Goal: Task Accomplishment & Management: Use online tool/utility

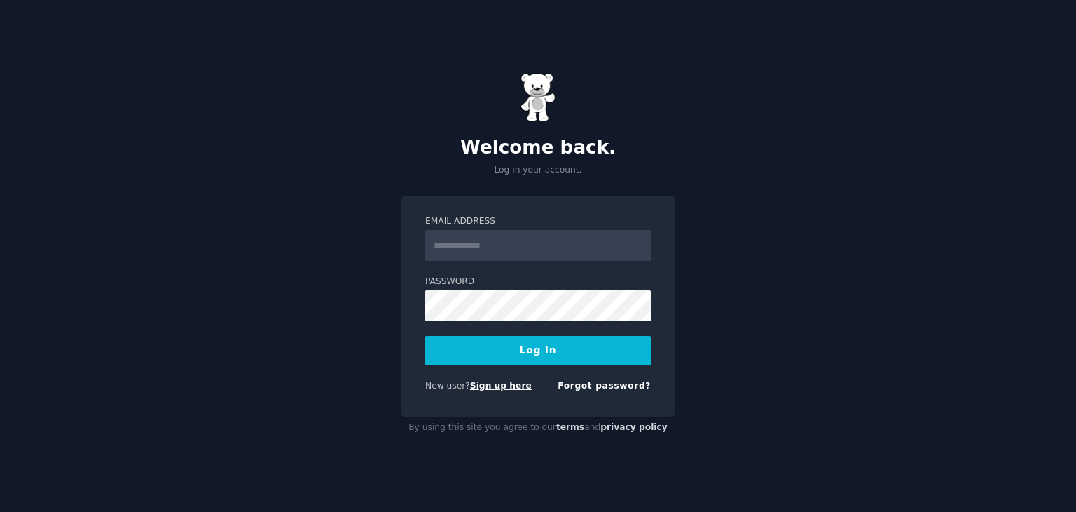
click at [502, 387] on link "Sign up here" at bounding box center [501, 386] width 62 height 10
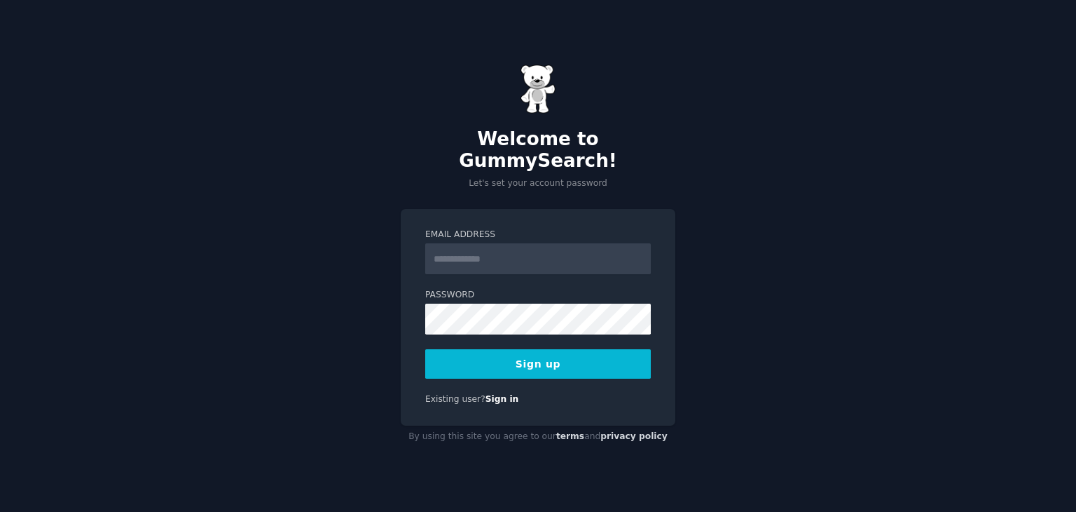
drag, startPoint x: 522, startPoint y: 236, endPoint x: 524, endPoint y: 253, distance: 16.9
click at [523, 243] on input "Email Address" at bounding box center [538, 258] width 226 height 31
click at [524, 253] on input "Email Address" at bounding box center [538, 258] width 226 height 31
type input "**********"
click at [425, 349] on button "Sign up" at bounding box center [538, 363] width 226 height 29
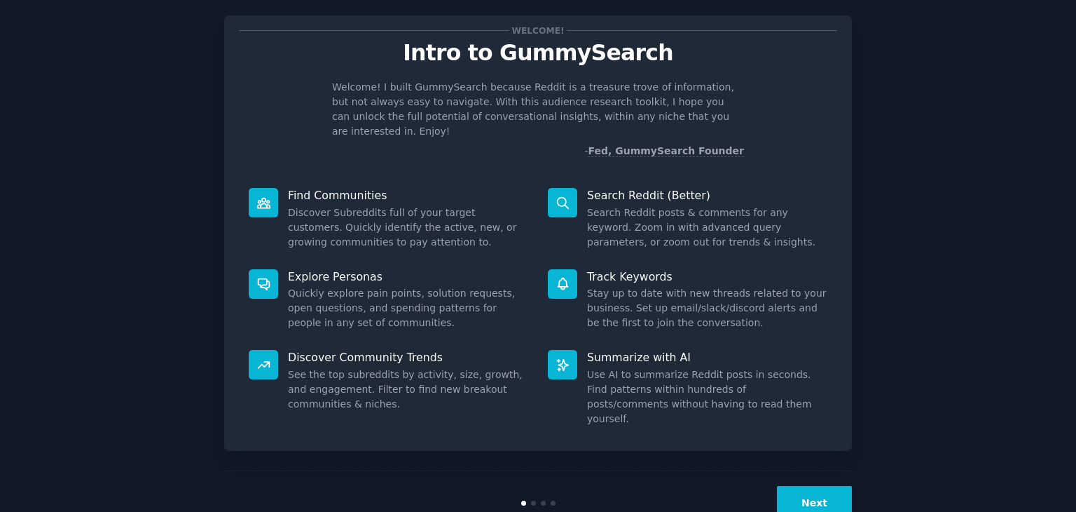
scroll to position [36, 0]
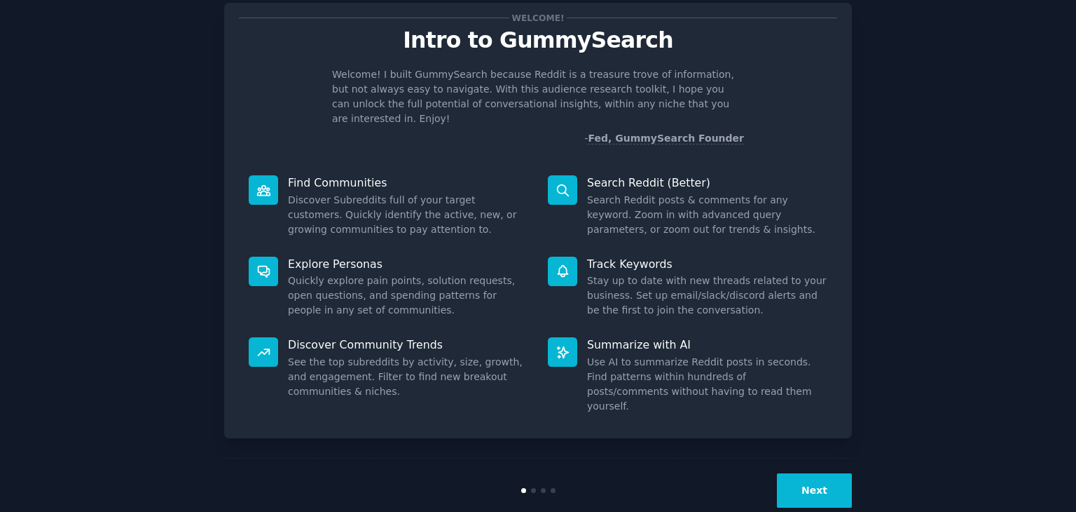
click at [832, 473] on button "Next" at bounding box center [814, 490] width 75 height 34
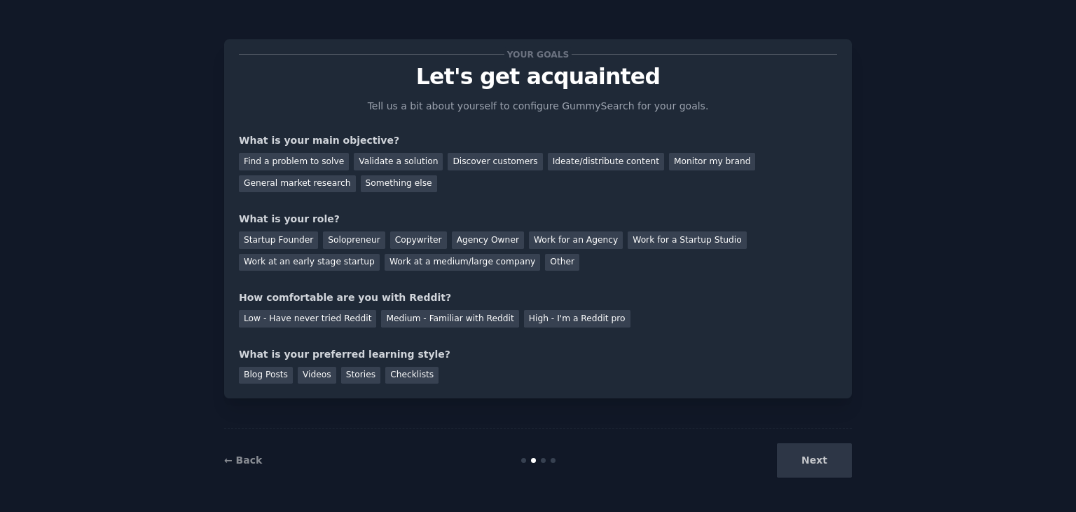
click at [814, 444] on div "Next" at bounding box center [748, 460] width 210 height 34
click at [818, 446] on div "Next" at bounding box center [748, 460] width 210 height 34
click at [825, 462] on div "Next" at bounding box center [748, 460] width 210 height 34
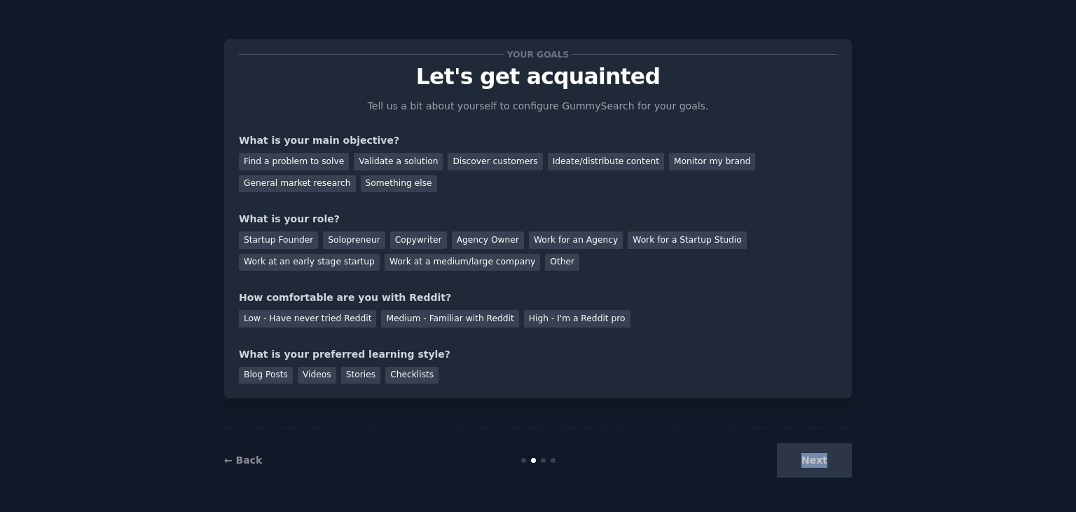
click at [825, 462] on div "Next" at bounding box center [748, 460] width 210 height 34
click at [811, 462] on div "Next" at bounding box center [748, 460] width 210 height 34
drag, startPoint x: 808, startPoint y: 461, endPoint x: 726, endPoint y: 472, distance: 82.7
click at [807, 461] on div "Next" at bounding box center [748, 460] width 210 height 34
click at [546, 404] on div "Your goals Let's get acquainted Tell us a bit about yourself to configure Gummy…" at bounding box center [538, 256] width 628 height 472
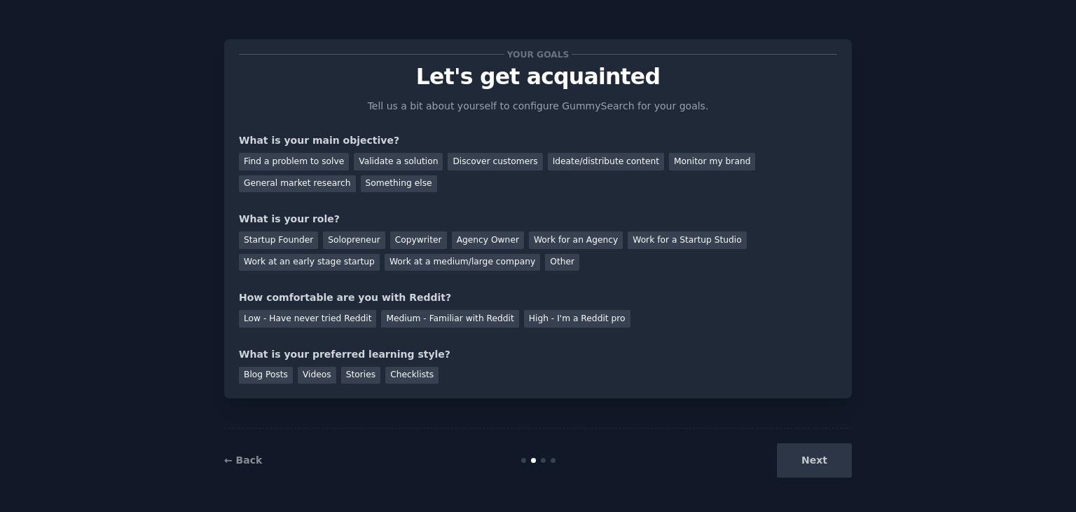
click at [563, 432] on div "← Back Next" at bounding box center [538, 459] width 628 height 64
click at [542, 452] on div "← Back Next" at bounding box center [538, 459] width 628 height 64
click at [493, 156] on div "Discover customers" at bounding box center [495, 162] width 95 height 18
click at [356, 175] on div "General market research" at bounding box center [297, 184] width 117 height 18
click at [492, 158] on div "Discover customers" at bounding box center [495, 162] width 95 height 18
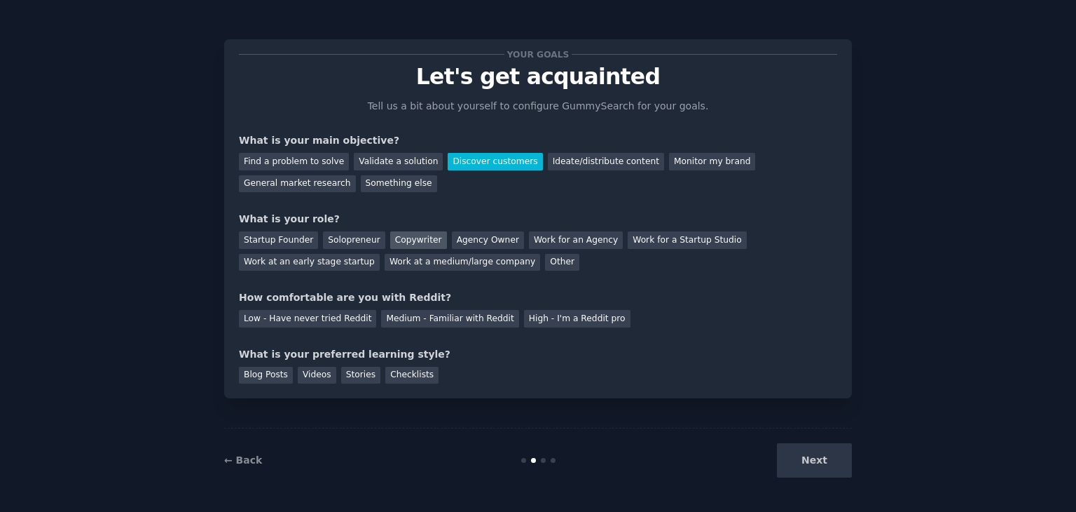
click at [413, 236] on div "Copywriter" at bounding box center [418, 240] width 57 height 18
click at [289, 319] on div "Low - Have never tried Reddit" at bounding box center [307, 319] width 137 height 18
click at [270, 373] on div "Blog Posts" at bounding box center [266, 375] width 54 height 18
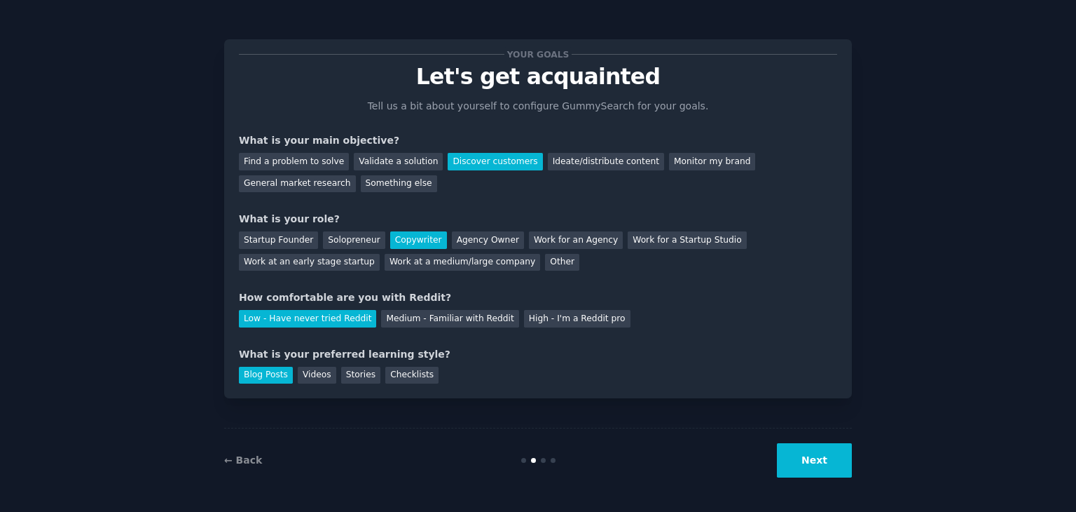
click at [818, 474] on button "Next" at bounding box center [814, 460] width 75 height 34
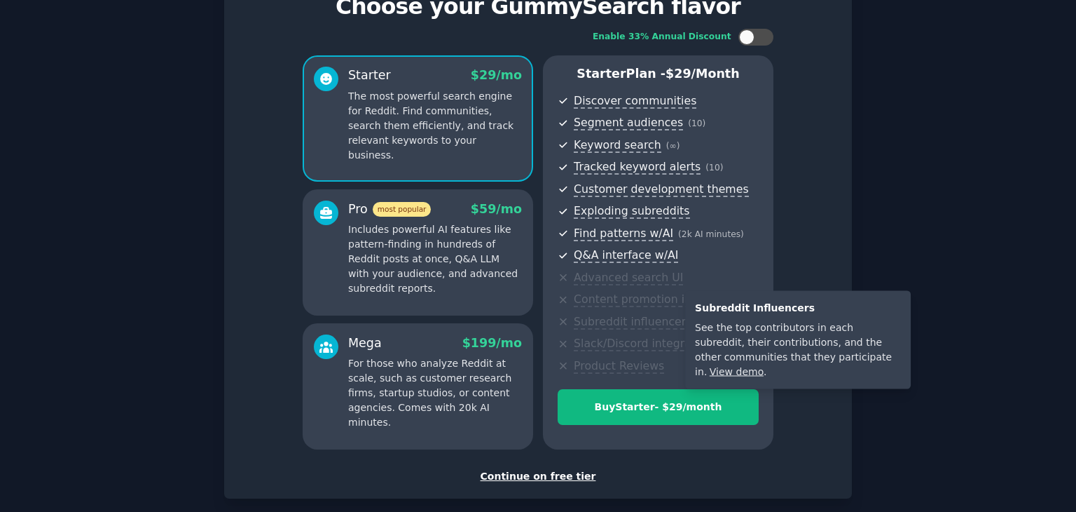
scroll to position [140, 0]
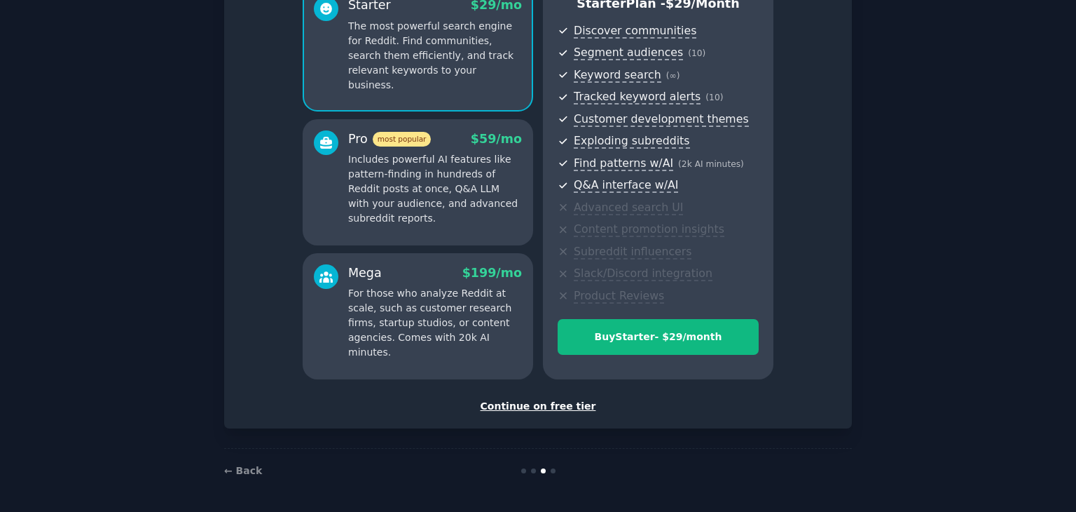
click at [575, 409] on div "Continue on free tier" at bounding box center [538, 406] width 598 height 15
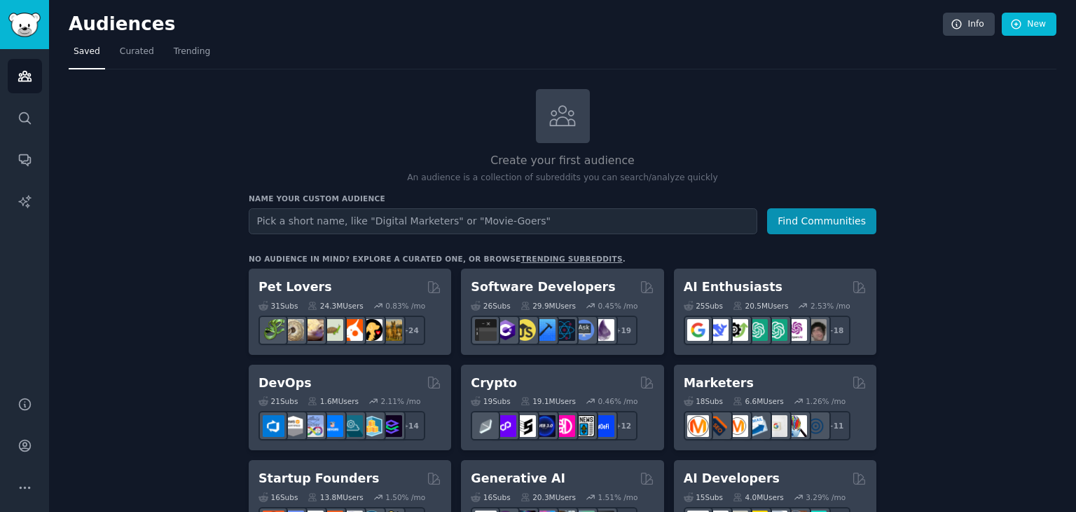
click at [415, 232] on input "text" at bounding box center [503, 221] width 509 height 26
click at [450, 226] on input "text" at bounding box center [503, 221] width 509 height 26
click at [767, 208] on button "Find Communities" at bounding box center [821, 221] width 109 height 26
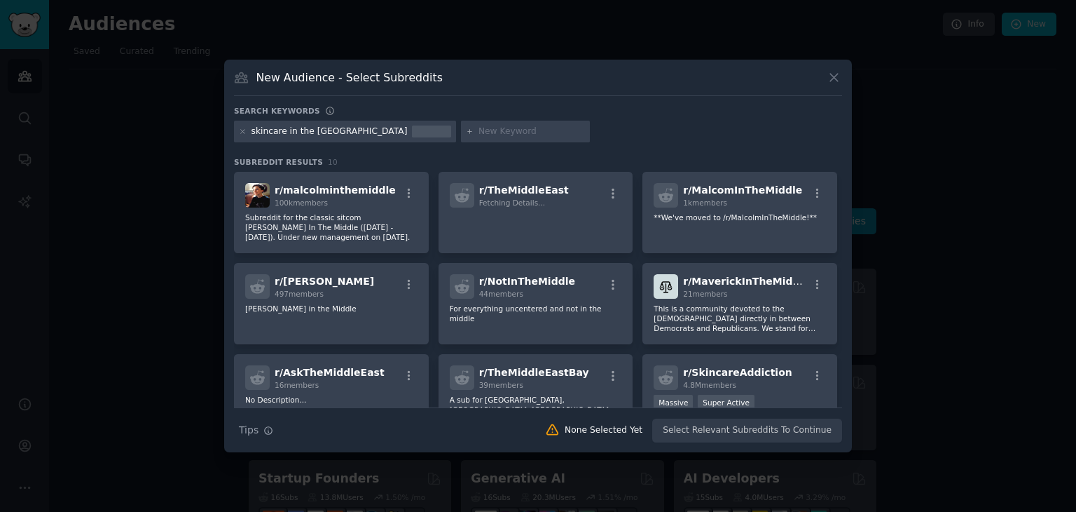
click at [461, 138] on div at bounding box center [525, 132] width 129 height 22
click at [844, 79] on div "New Audience - Select Subreddits Search keywords skincare in the [GEOGRAPHIC_DA…" at bounding box center [538, 256] width 628 height 393
click at [842, 79] on button at bounding box center [834, 77] width 16 height 16
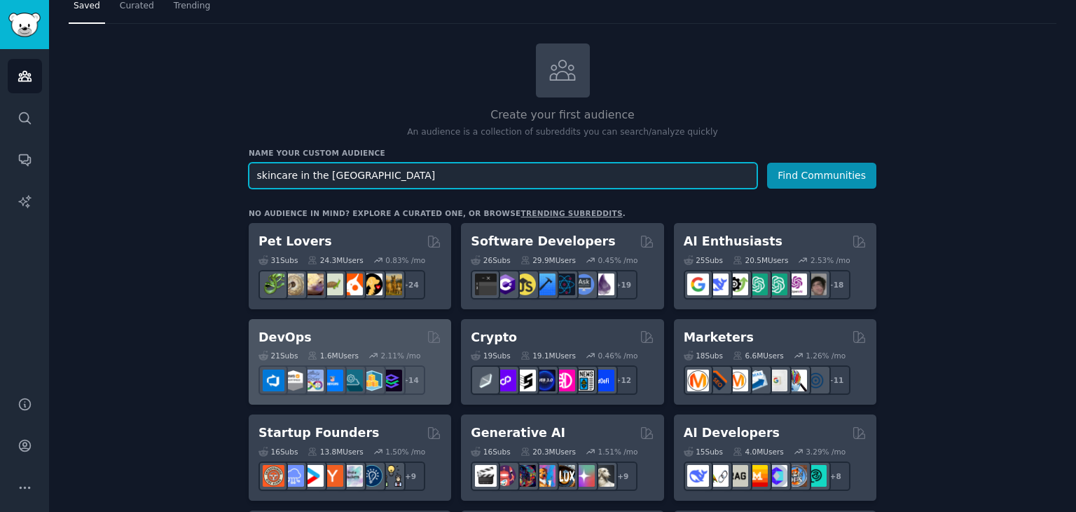
scroll to position [140, 0]
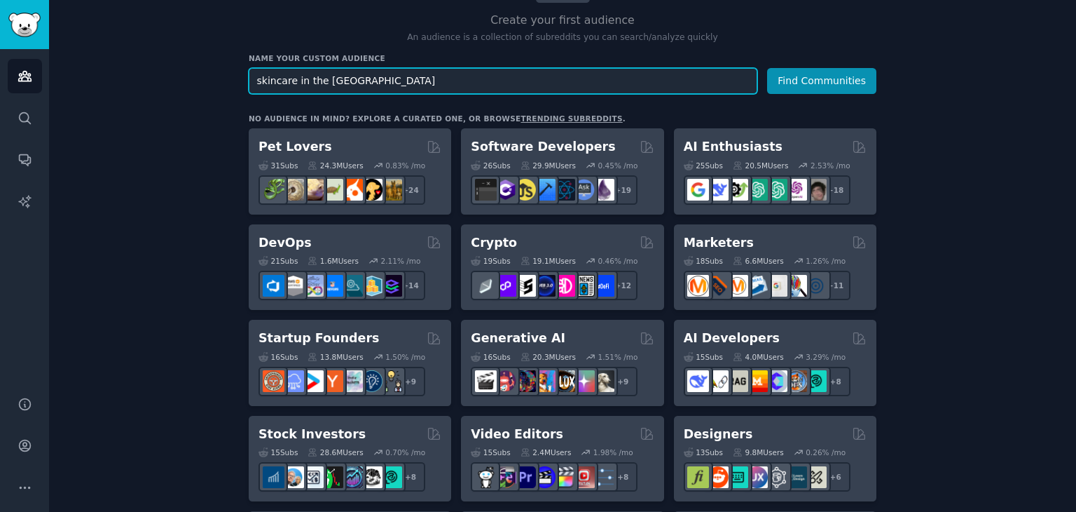
click at [402, 80] on input "skincare in the [GEOGRAPHIC_DATA]" at bounding box center [503, 81] width 509 height 26
type input "[GEOGRAPHIC_DATA]"
click at [767, 68] on button "Find Communities" at bounding box center [821, 81] width 109 height 26
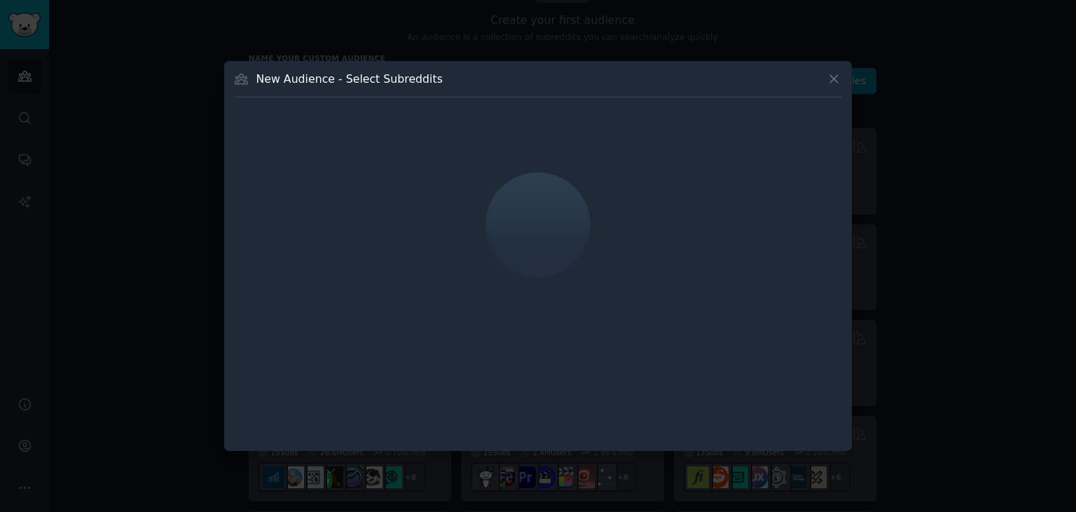
click at [830, 77] on icon at bounding box center [834, 78] width 15 height 15
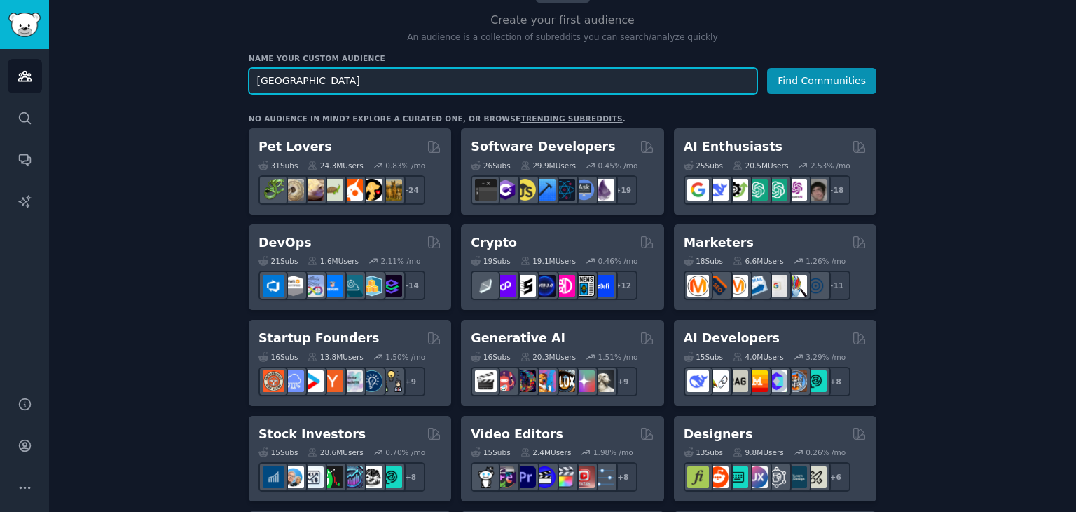
click at [379, 79] on input "[GEOGRAPHIC_DATA]" at bounding box center [503, 81] width 509 height 26
click at [767, 68] on button "Find Communities" at bounding box center [821, 81] width 109 height 26
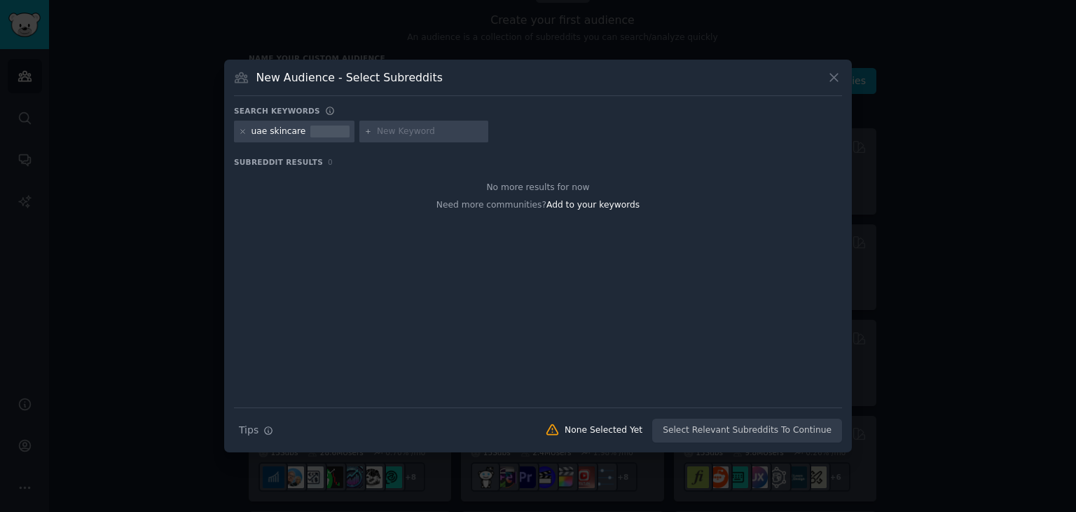
click at [279, 131] on div "uae skincare" at bounding box center [279, 131] width 55 height 13
click at [832, 78] on icon at bounding box center [834, 77] width 15 height 15
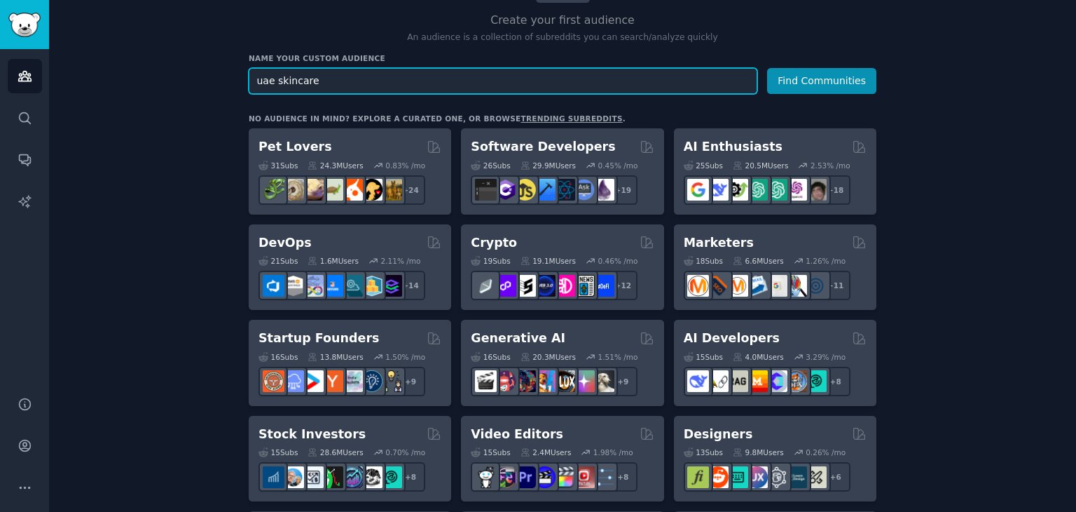
drag, startPoint x: 312, startPoint y: 79, endPoint x: 238, endPoint y: 82, distance: 73.6
type input "skincare in the [GEOGRAPHIC_DATA]"
click at [767, 68] on button "Find Communities" at bounding box center [821, 81] width 109 height 26
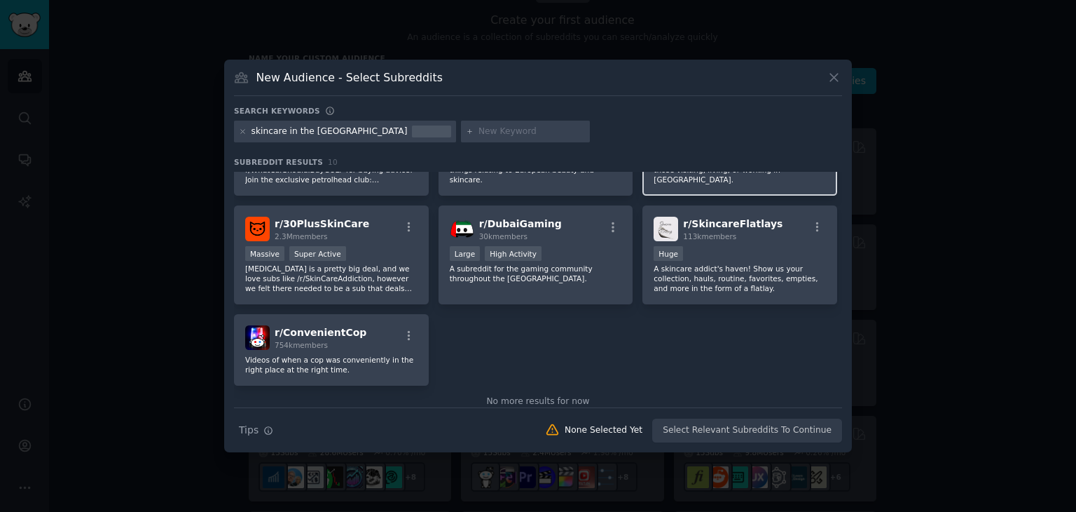
scroll to position [207, 0]
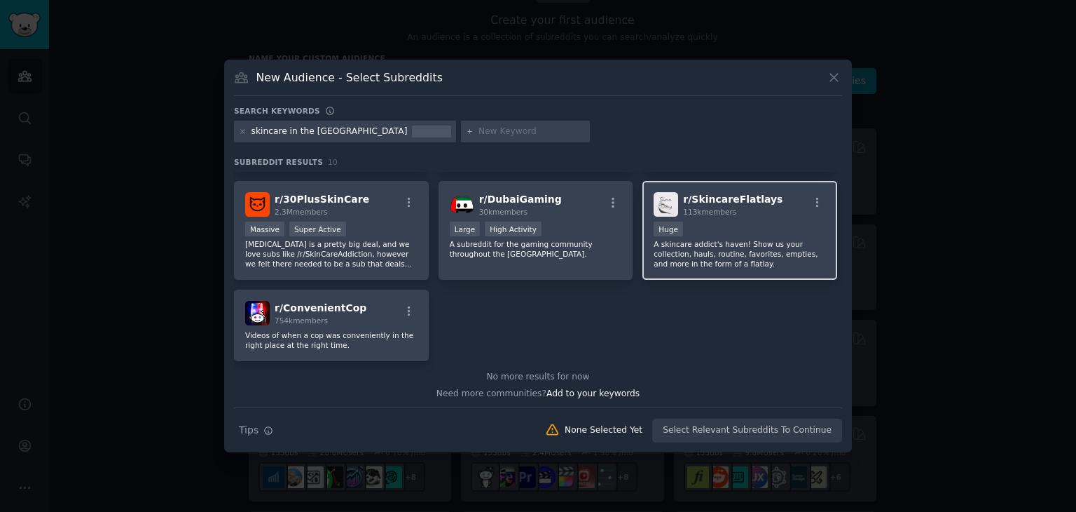
click at [780, 200] on div "r/ SkincareFlatlays 113k members" at bounding box center [740, 204] width 172 height 25
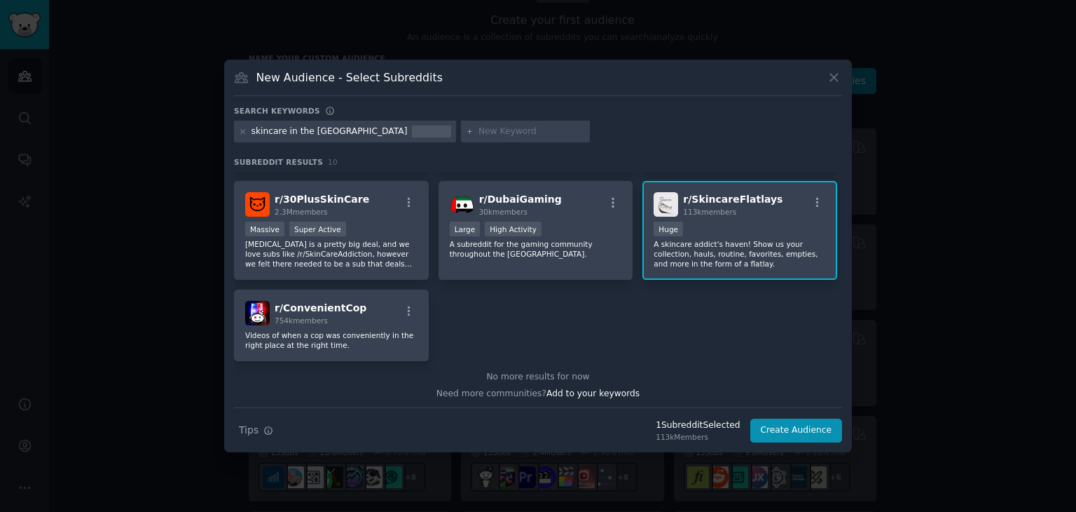
click at [754, 242] on p "A skincare addict's haven! Show us your collection, hauls, routine, favorites, …" at bounding box center [740, 253] width 172 height 29
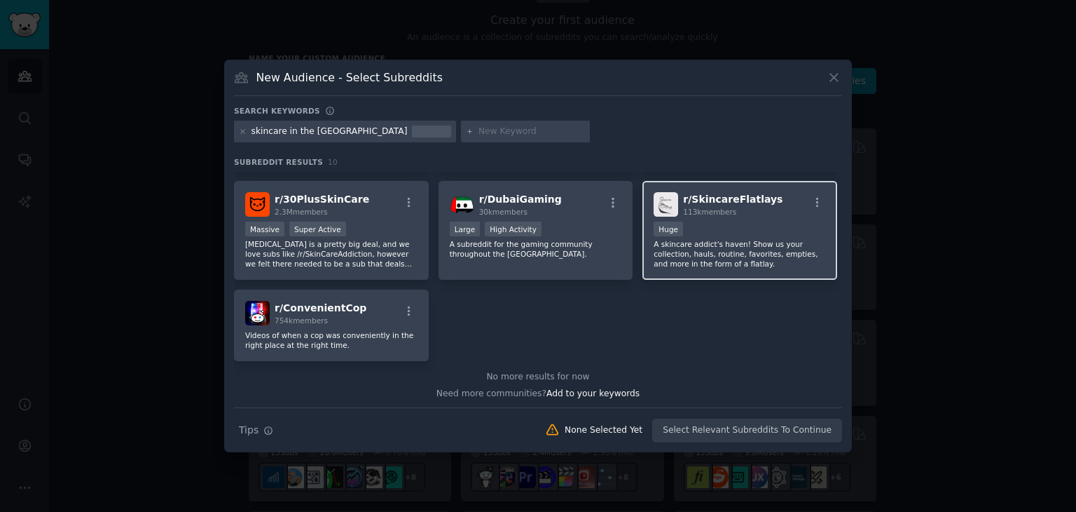
click at [713, 241] on p "A skincare addict's haven! Show us your collection, hauls, routine, favorites, …" at bounding box center [740, 253] width 172 height 29
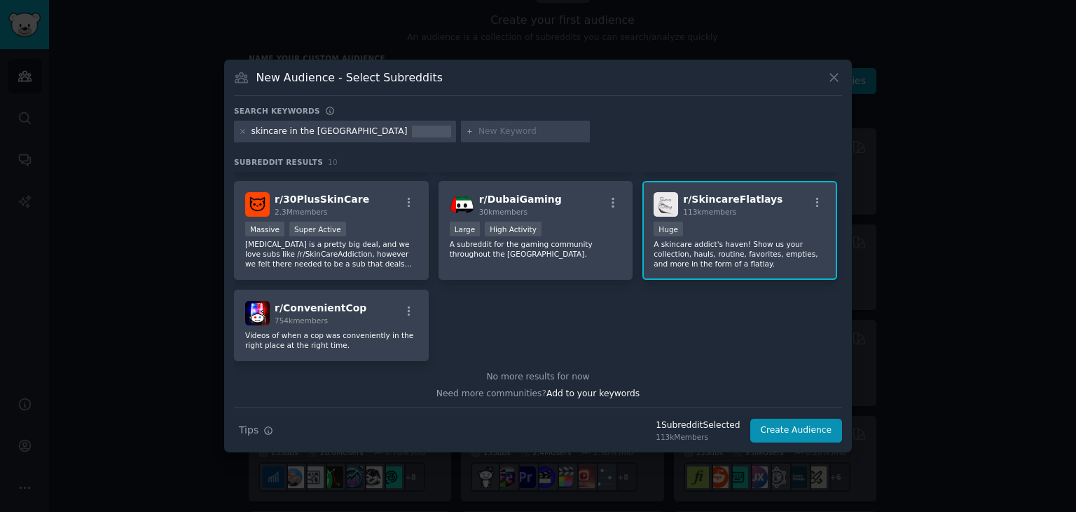
click at [713, 241] on p "A skincare addict's haven! Show us your collection, hauls, routine, favorites, …" at bounding box center [740, 253] width 172 height 29
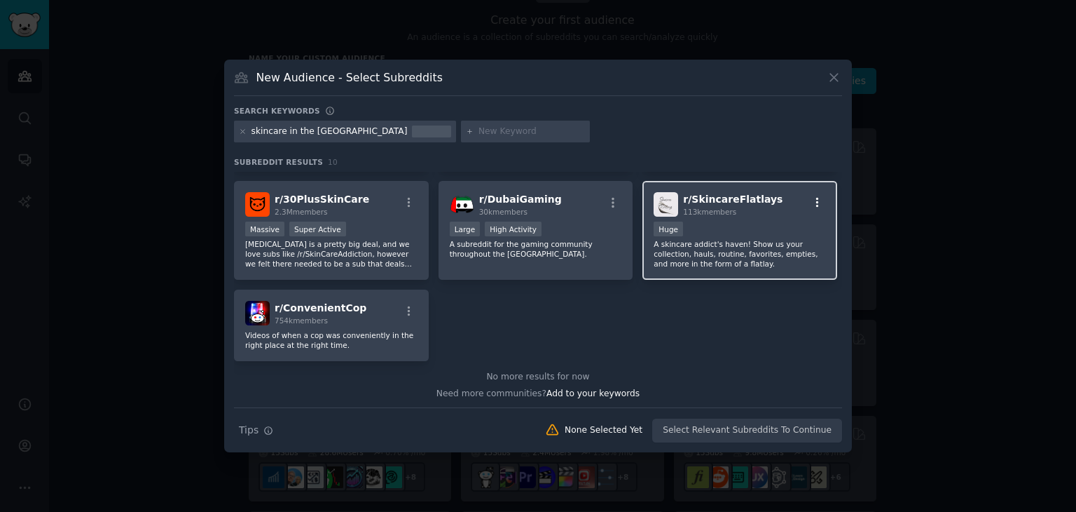
click at [814, 206] on icon "button" at bounding box center [817, 202] width 13 height 13
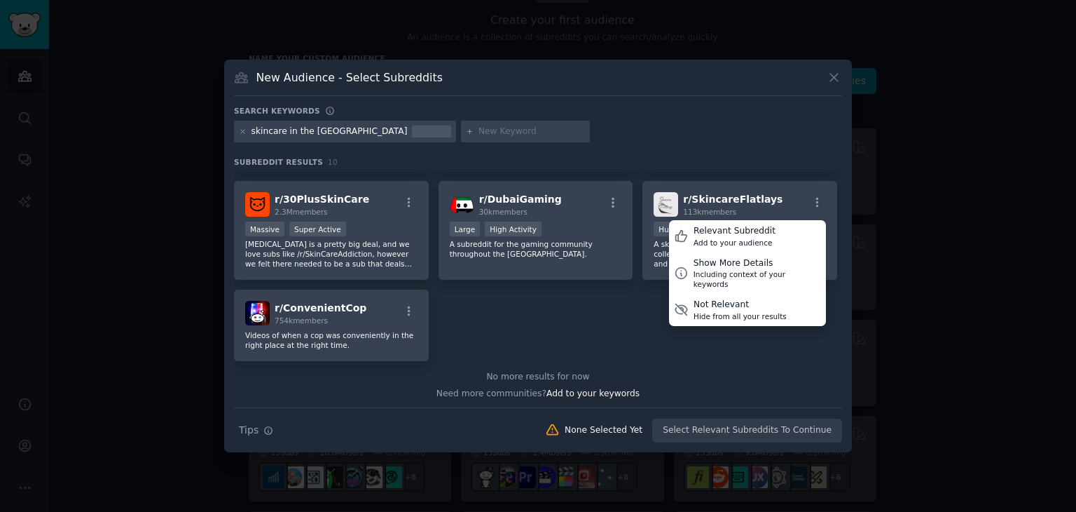
click at [737, 351] on div "r/ SkincareAddiction 4.8M members Massive Super Active The place for all things…" at bounding box center [538, 162] width 608 height 397
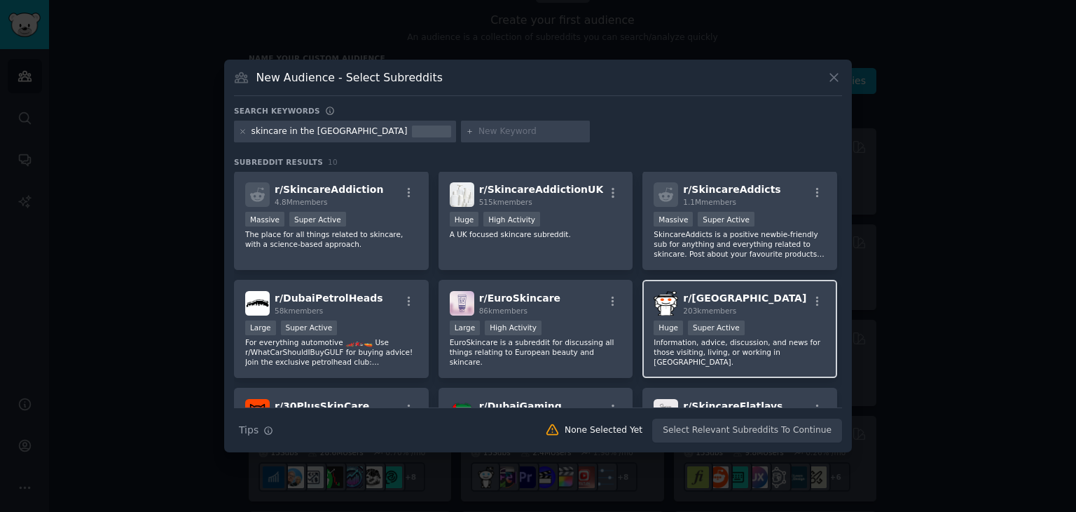
scroll to position [0, 0]
click at [342, 36] on div at bounding box center [538, 256] width 1076 height 512
click at [830, 76] on icon at bounding box center [834, 77] width 15 height 15
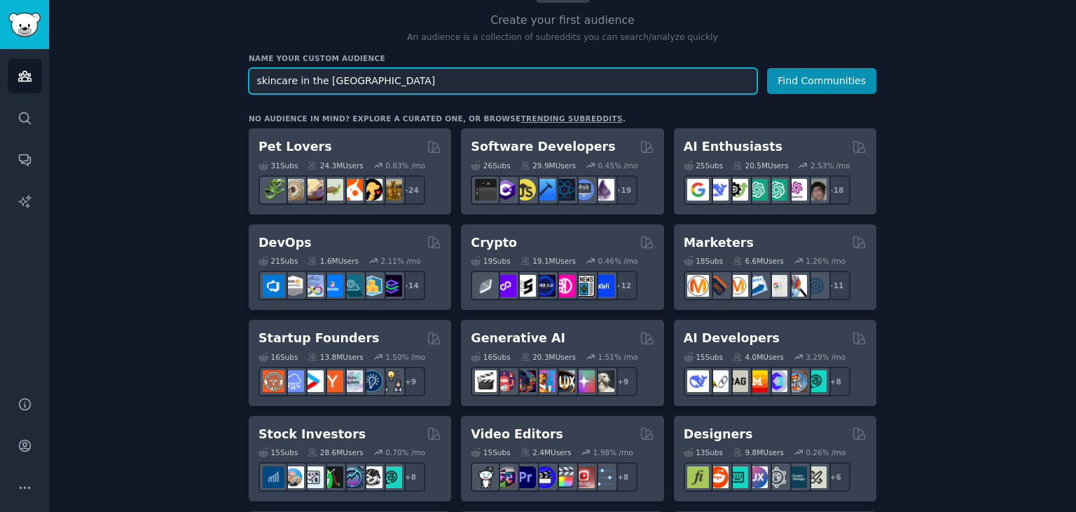
click at [432, 78] on input "skincare in the [GEOGRAPHIC_DATA]" at bounding box center [503, 81] width 509 height 26
click at [431, 77] on input "skincare in the [GEOGRAPHIC_DATA]" at bounding box center [503, 81] width 509 height 26
